Goal: Entertainment & Leisure: Consume media (video, audio)

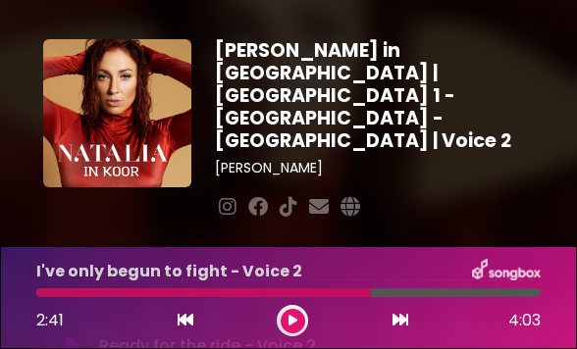
click at [291, 316] on icon at bounding box center [292, 321] width 9 height 12
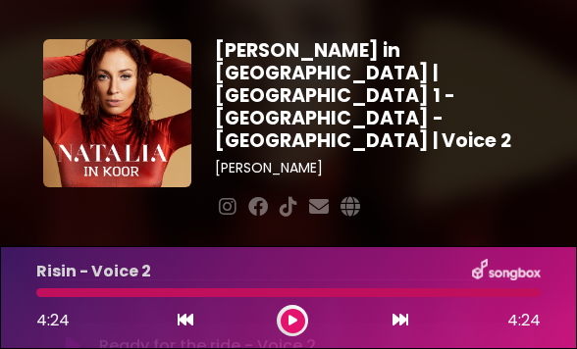
click at [288, 319] on icon at bounding box center [292, 321] width 9 height 12
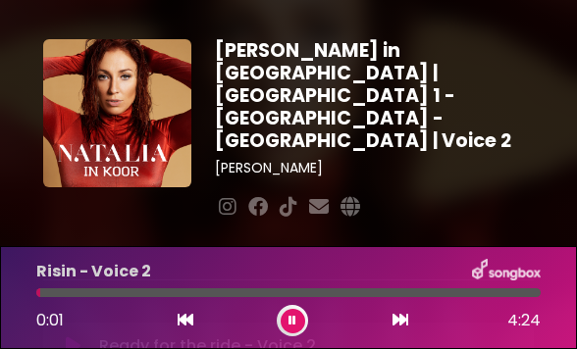
drag, startPoint x: 64, startPoint y: 295, endPoint x: 39, endPoint y: 297, distance: 24.6
click at [39, 297] on div "Risin - Voice 2 0:01 4:24" at bounding box center [289, 297] width 528 height 77
click at [186, 318] on icon at bounding box center [185, 320] width 16 height 16
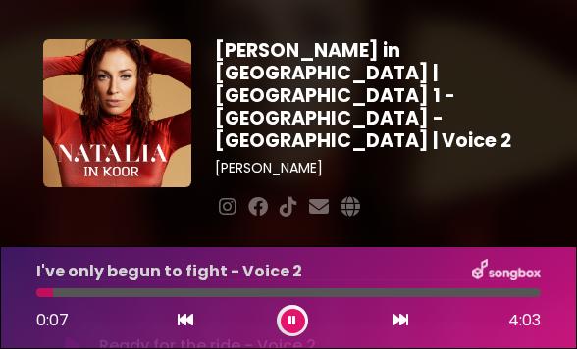
click at [185, 318] on icon at bounding box center [185, 320] width 16 height 16
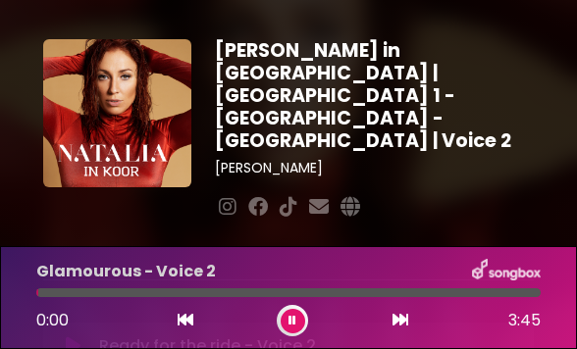
click at [290, 318] on icon at bounding box center [292, 321] width 8 height 12
click at [289, 319] on icon at bounding box center [292, 321] width 9 height 12
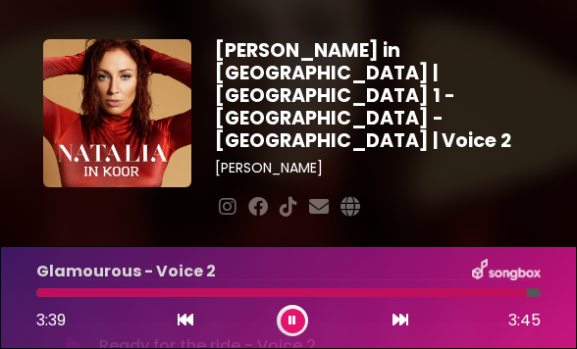
click at [184, 320] on icon at bounding box center [185, 320] width 16 height 16
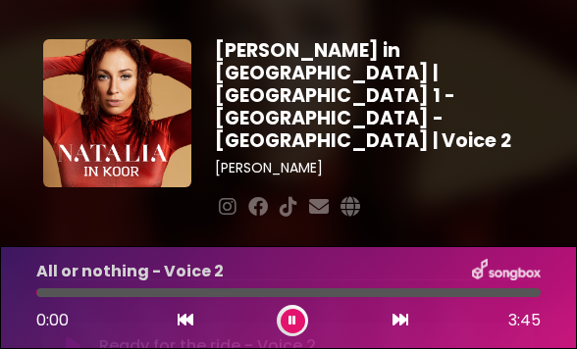
click at [293, 315] on icon at bounding box center [292, 321] width 8 height 12
click at [289, 316] on icon at bounding box center [292, 321] width 9 height 12
click at [185, 317] on icon at bounding box center [185, 320] width 16 height 16
click at [292, 318] on icon at bounding box center [292, 321] width 8 height 12
